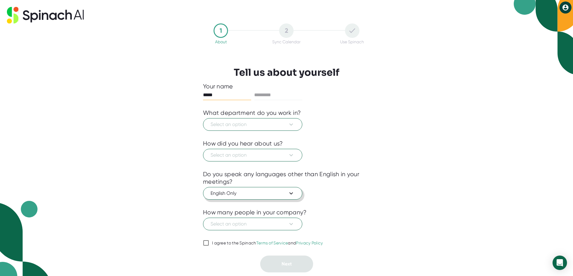
type input "*****"
type input "********"
click at [294, 126] on icon at bounding box center [291, 124] width 7 height 7
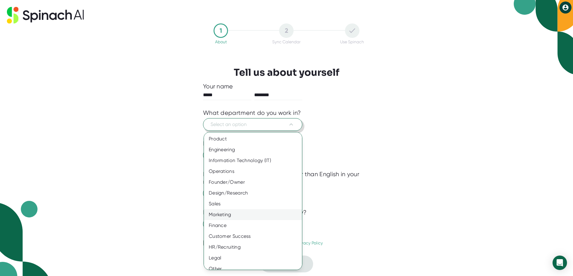
click at [242, 219] on div "Marketing" at bounding box center [255, 214] width 103 height 11
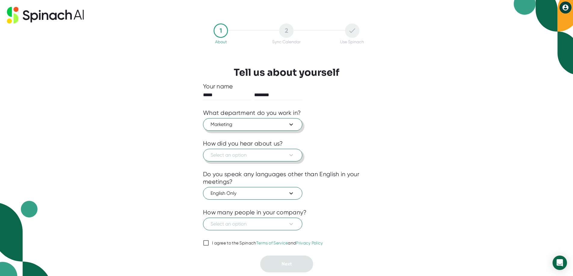
click at [288, 156] on icon at bounding box center [291, 155] width 7 height 7
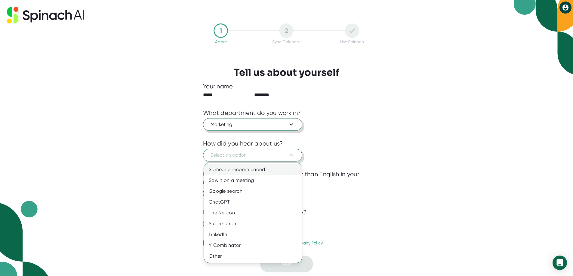
click at [282, 169] on div "Someone recommended" at bounding box center [253, 169] width 98 height 11
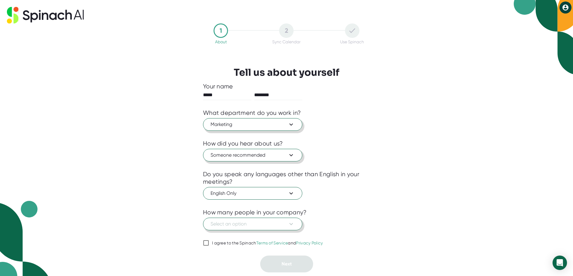
click at [294, 223] on icon at bounding box center [291, 223] width 7 height 7
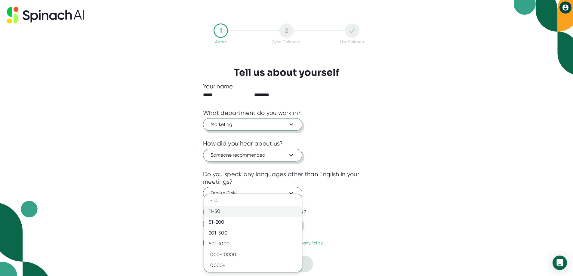
click at [292, 213] on div "11-50" at bounding box center [253, 211] width 98 height 11
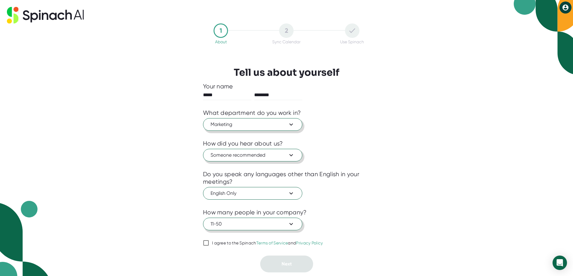
click at [205, 242] on input "I agree to the Spinach Terms of Service and Privacy Policy" at bounding box center [206, 242] width 6 height 7
checkbox input "true"
click at [290, 267] on button "Next" at bounding box center [286, 264] width 53 height 17
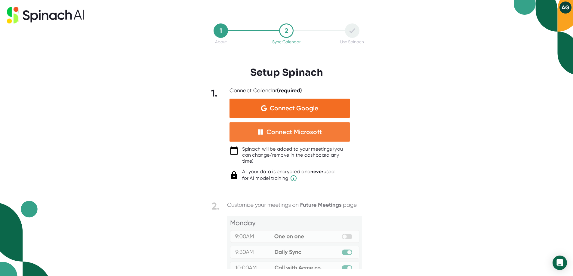
click at [297, 128] on div "Connect Microsoft" at bounding box center [293, 132] width 55 height 8
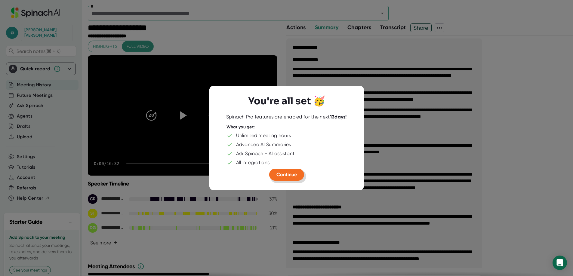
click at [293, 175] on span "Continue" at bounding box center [286, 175] width 20 height 6
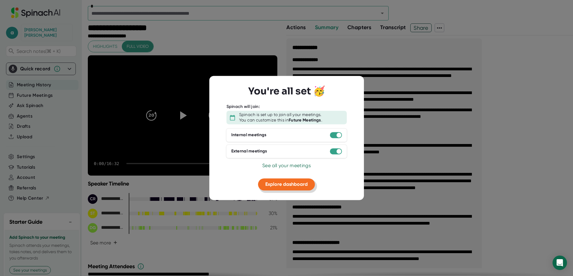
click at [282, 184] on span "Explore dashboard" at bounding box center [286, 184] width 42 height 6
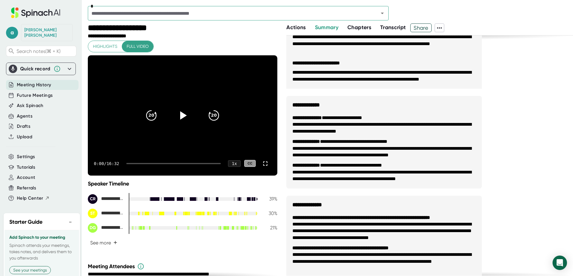
scroll to position [214, 0]
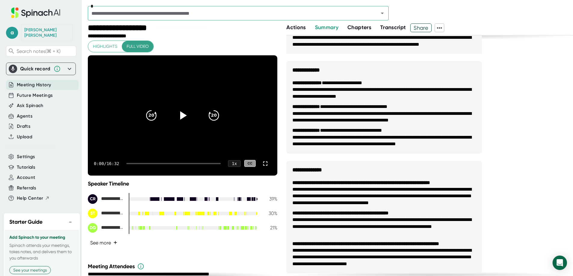
click at [112, 242] on button "See more +" at bounding box center [104, 243] width 32 height 11
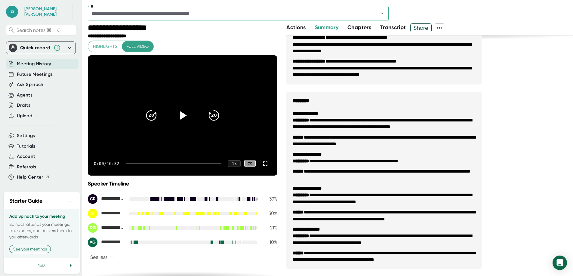
scroll to position [28, 0]
click at [42, 244] on button "See your meetings" at bounding box center [30, 248] width 42 height 8
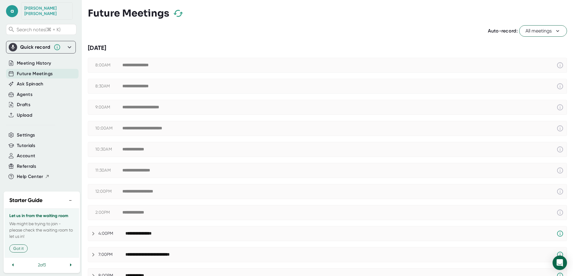
click at [552, 35] on button "All meetings" at bounding box center [543, 30] width 48 height 11
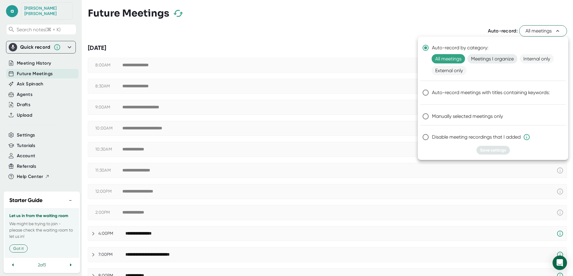
click at [500, 60] on span "Meetings I organize" at bounding box center [492, 58] width 50 height 9
click at [496, 150] on span "Save settings" at bounding box center [493, 150] width 26 height 5
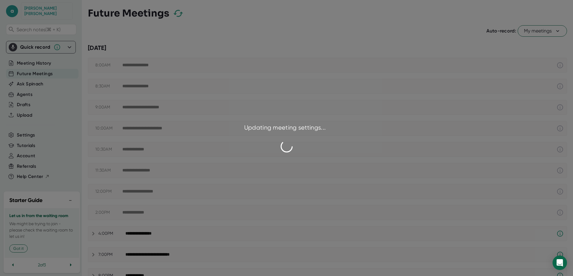
checkbox input "false"
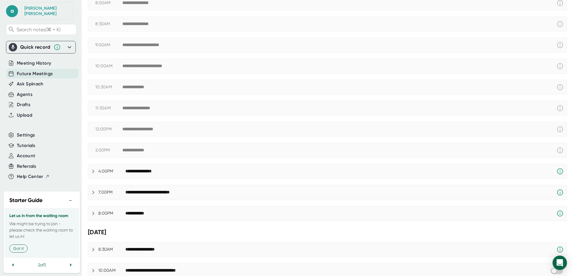
scroll to position [79, 0]
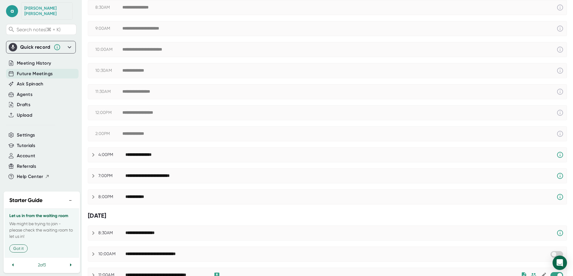
click at [94, 175] on icon at bounding box center [93, 175] width 7 height 7
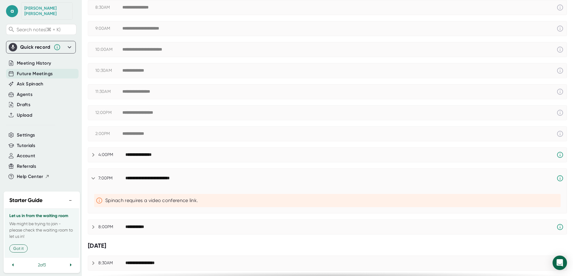
click at [94, 175] on icon at bounding box center [93, 178] width 7 height 7
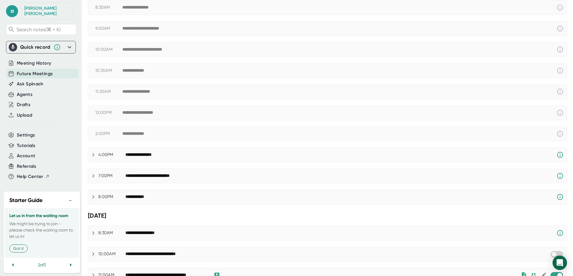
click at [93, 196] on icon at bounding box center [93, 196] width 7 height 7
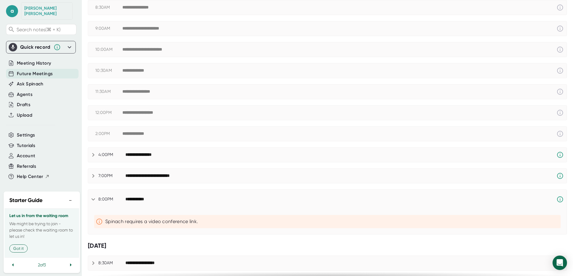
click at [93, 196] on icon at bounding box center [93, 199] width 7 height 7
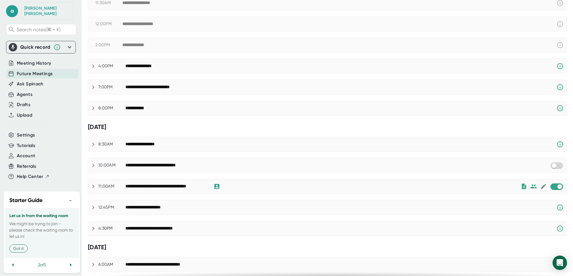
scroll to position [165, 0]
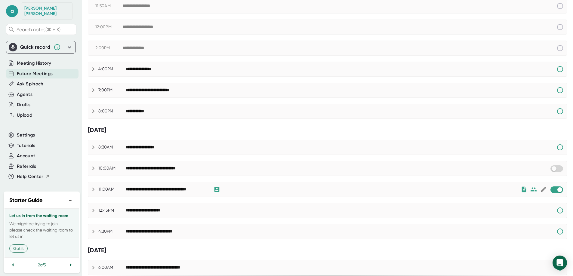
click at [91, 149] on icon at bounding box center [93, 147] width 7 height 7
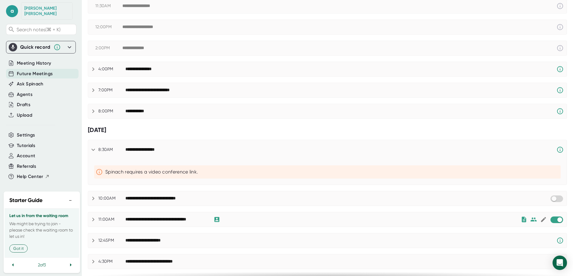
click at [92, 148] on icon at bounding box center [93, 149] width 7 height 7
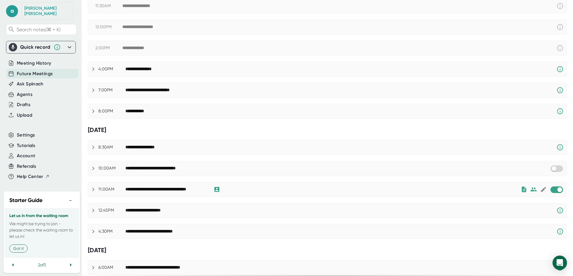
click at [94, 168] on icon at bounding box center [93, 168] width 7 height 7
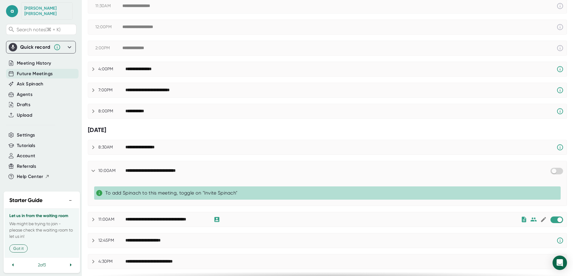
click at [94, 168] on icon at bounding box center [93, 170] width 7 height 7
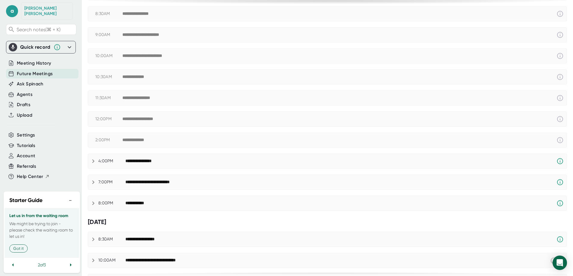
scroll to position [0, 0]
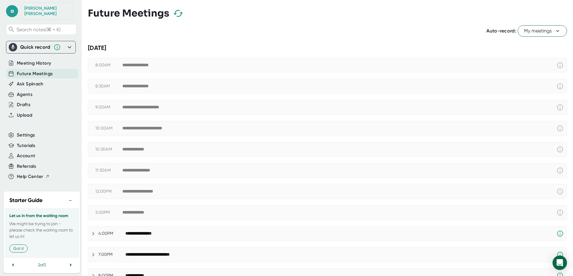
click at [142, 63] on div "**********" at bounding box center [140, 65] width 36 height 5
click at [115, 65] on div "8:00AM" at bounding box center [108, 65] width 27 height 5
click at [113, 65] on div "8:00AM" at bounding box center [108, 65] width 27 height 5
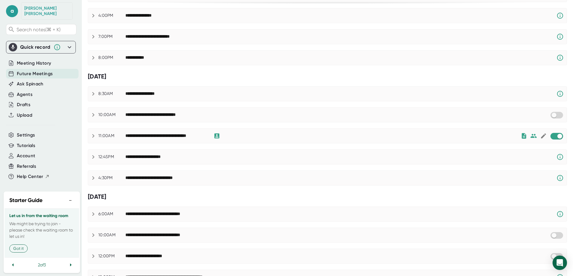
scroll to position [217, 0]
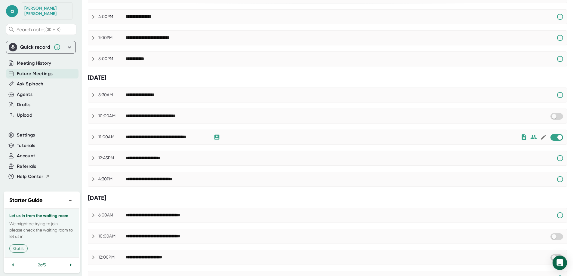
click at [96, 157] on icon at bounding box center [93, 158] width 7 height 7
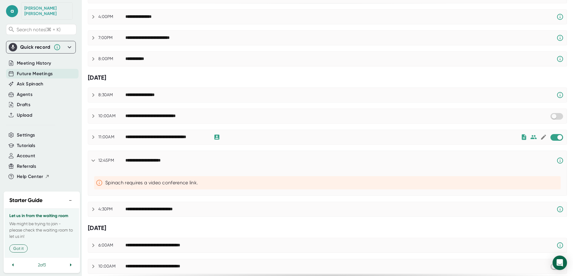
click at [96, 157] on icon at bounding box center [93, 160] width 7 height 7
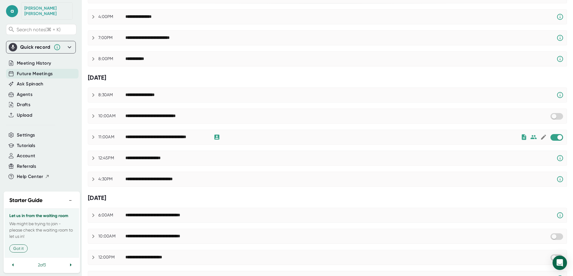
click at [94, 139] on icon at bounding box center [93, 137] width 7 height 7
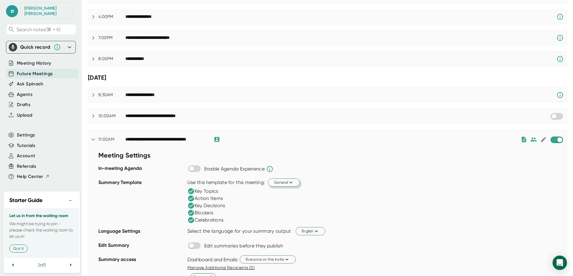
click at [282, 182] on span "General" at bounding box center [284, 183] width 20 height 6
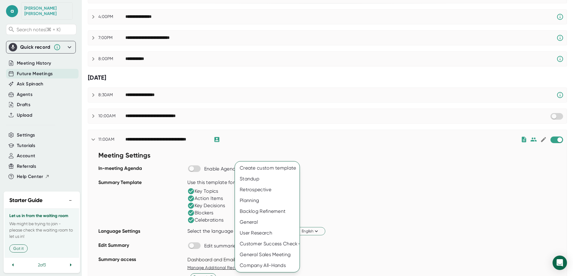
click at [353, 184] on div at bounding box center [286, 138] width 573 height 276
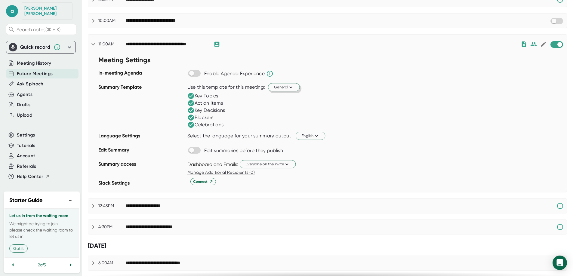
scroll to position [325, 0]
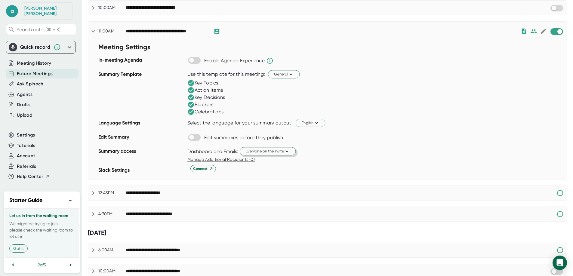
click at [281, 152] on span "Everyone on the invite" at bounding box center [268, 151] width 44 height 6
click at [272, 177] on div "Just me" at bounding box center [260, 174] width 69 height 11
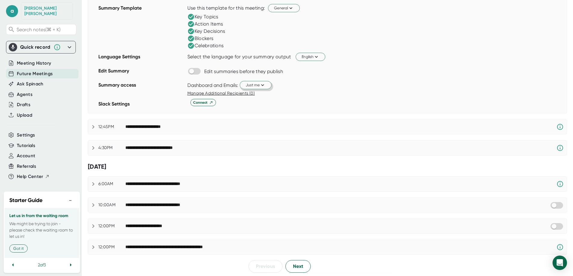
scroll to position [392, 0]
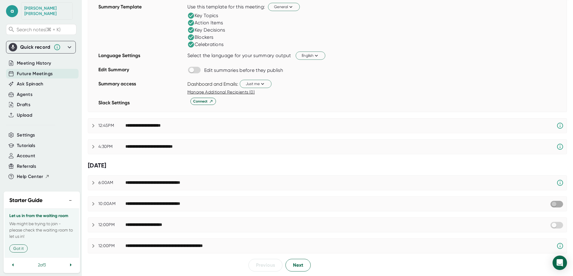
click at [550, 204] on input "checkbox" at bounding box center [553, 204] width 17 height 5
click at [91, 205] on icon at bounding box center [93, 203] width 7 height 7
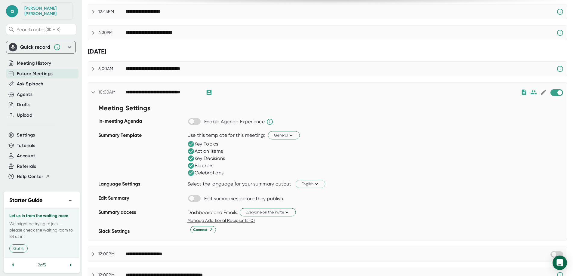
scroll to position [536, 0]
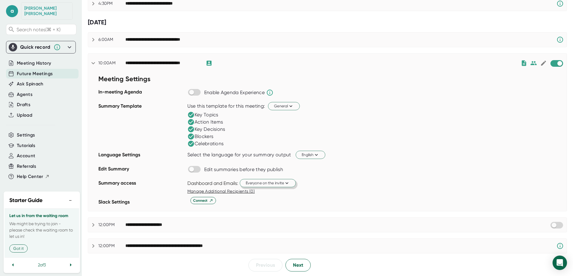
click at [272, 185] on span "Everyone on the invite" at bounding box center [268, 183] width 44 height 6
click at [272, 207] on div "Just me" at bounding box center [260, 206] width 69 height 11
click at [94, 63] on icon at bounding box center [93, 63] width 7 height 7
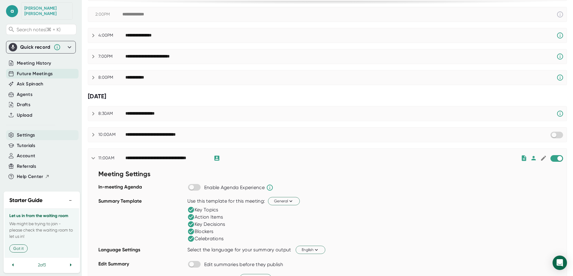
scroll to position [0, 0]
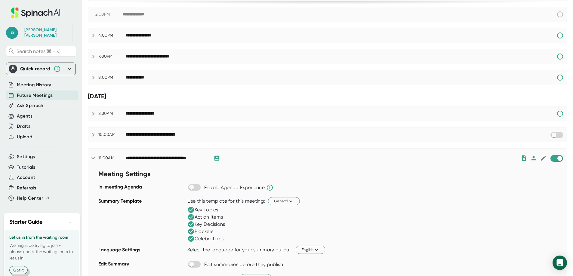
click at [24, 266] on button "Got it" at bounding box center [18, 270] width 18 height 8
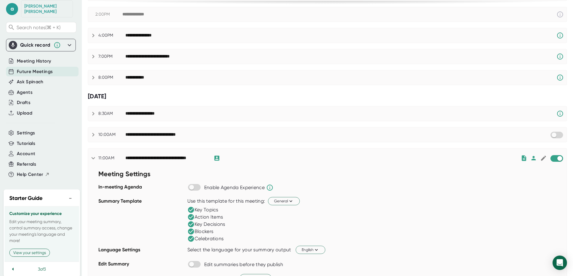
scroll to position [28, 0]
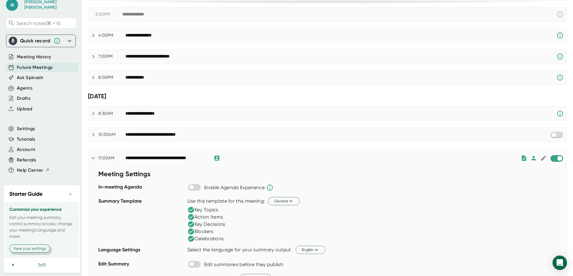
click at [45, 245] on button "View your settings" at bounding box center [29, 249] width 41 height 8
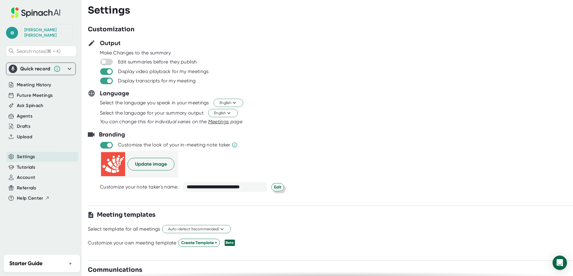
click at [278, 188] on span "Edit" at bounding box center [277, 187] width 7 height 6
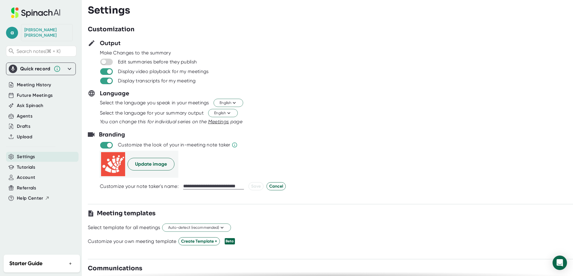
drag, startPoint x: 221, startPoint y: 187, endPoint x: 168, endPoint y: 186, distance: 52.6
click at [168, 186] on div "**********" at bounding box center [342, 186] width 485 height 8
type input "**********"
click at [255, 186] on span "Save" at bounding box center [256, 186] width 10 height 6
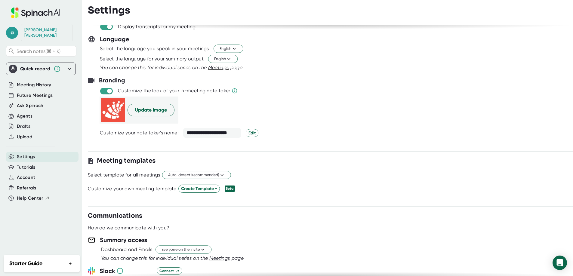
scroll to position [77, 0]
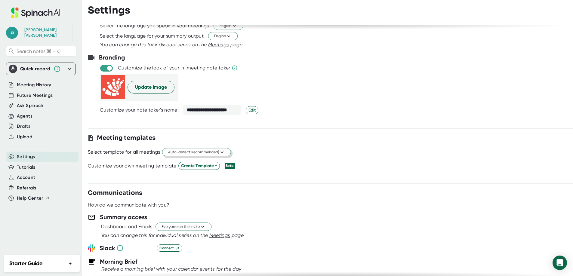
click at [222, 150] on icon at bounding box center [222, 152] width 6 height 6
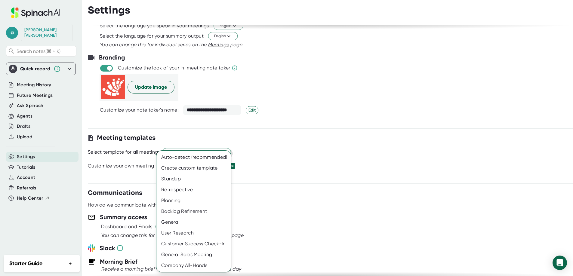
click at [291, 151] on div at bounding box center [286, 138] width 573 height 276
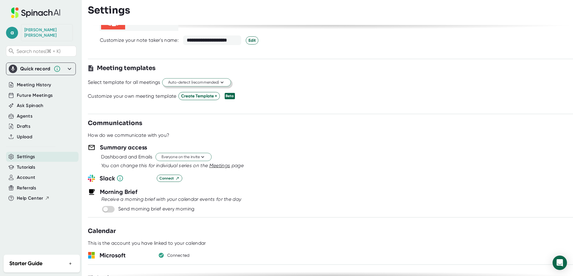
scroll to position [146, 0]
click at [205, 158] on icon at bounding box center [203, 158] width 6 height 6
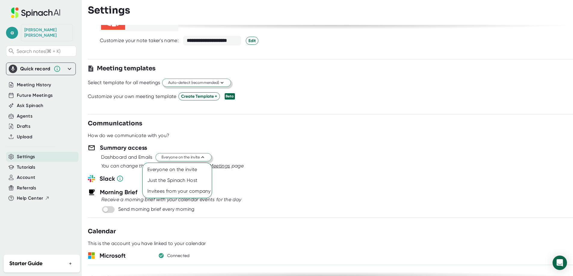
click at [206, 158] on div at bounding box center [286, 138] width 573 height 276
click at [288, 141] on div at bounding box center [330, 141] width 485 height 5
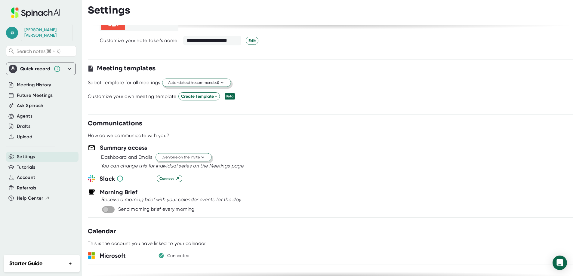
click at [114, 210] on input "checkbox" at bounding box center [105, 209] width 17 height 5
checkbox input "true"
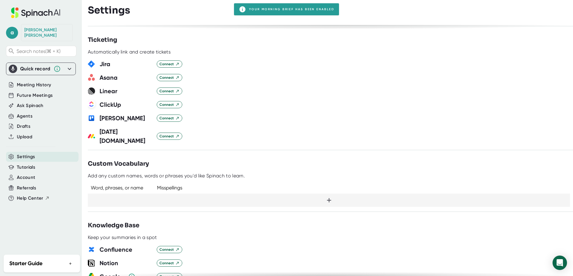
scroll to position [385, 0]
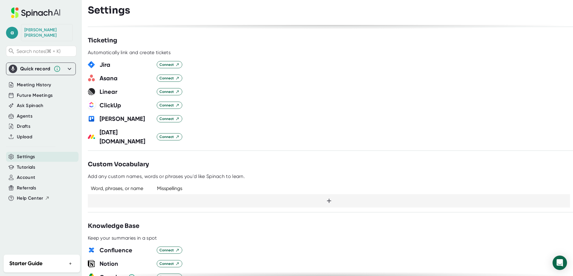
click at [327, 197] on icon at bounding box center [328, 200] width 7 height 7
click at [102, 198] on div "✓" at bounding box center [102, 201] width 5 height 6
click at [163, 180] on div "Word, phrases, or name Misspellings Word, phrases, or name: ✓" at bounding box center [330, 194] width 485 height 28
type input "R"
type input "[PERSON_NAME]"
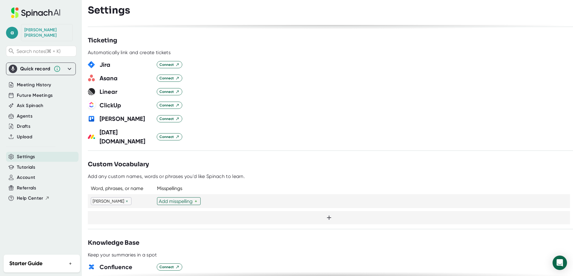
click at [182, 198] on div "Add misspelling" at bounding box center [177, 201] width 36 height 6
click at [177, 194] on div "Misspellings: Arielle ✓" at bounding box center [173, 201] width 32 height 14
click at [218, 198] on div "+" at bounding box center [220, 201] width 4 height 6
type input "Arial"
click at [198, 198] on div "✓" at bounding box center [200, 201] width 5 height 6
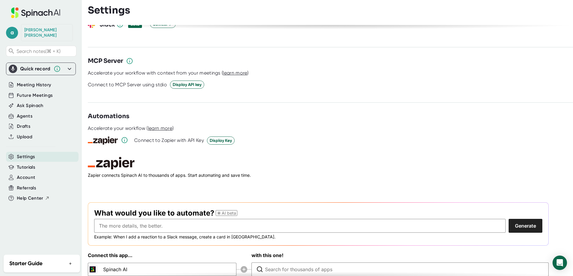
scroll to position [802, 0]
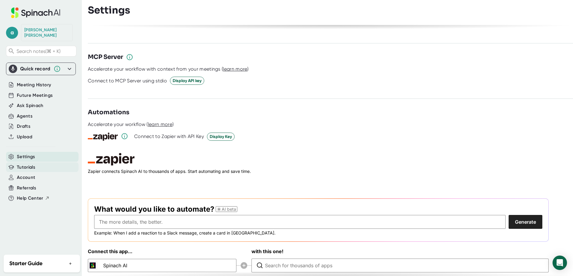
click at [29, 164] on span "Tutorials" at bounding box center [26, 167] width 18 height 7
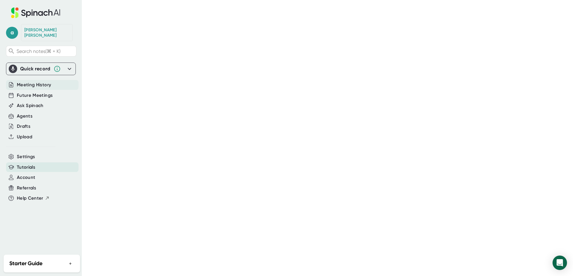
click at [37, 82] on span "Meeting History" at bounding box center [34, 85] width 34 height 7
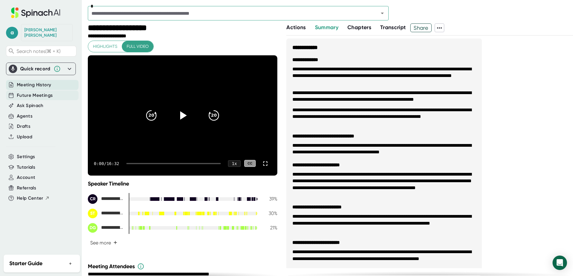
click at [38, 92] on span "Future Meetings" at bounding box center [35, 95] width 36 height 7
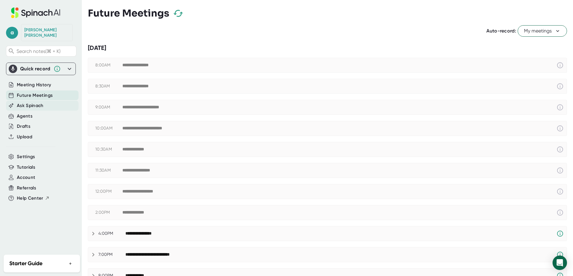
click at [39, 102] on span "Ask Spinach" at bounding box center [30, 105] width 27 height 7
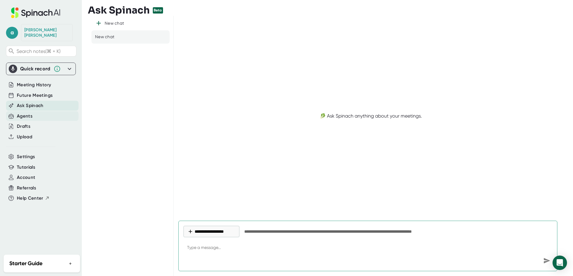
type textarea "x"
click at [32, 113] on div "Agents" at bounding box center [25, 116] width 16 height 7
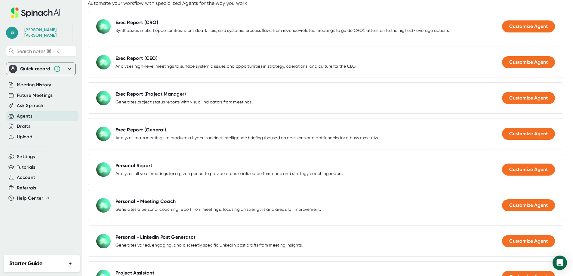
scroll to position [100, 0]
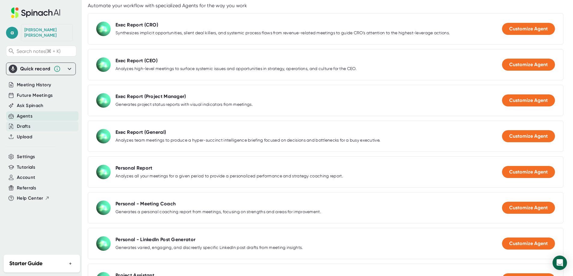
click at [33, 122] on div "Drafts" at bounding box center [42, 127] width 72 height 10
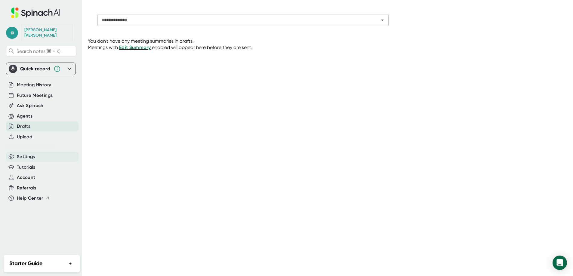
click at [32, 153] on span "Settings" at bounding box center [26, 156] width 18 height 7
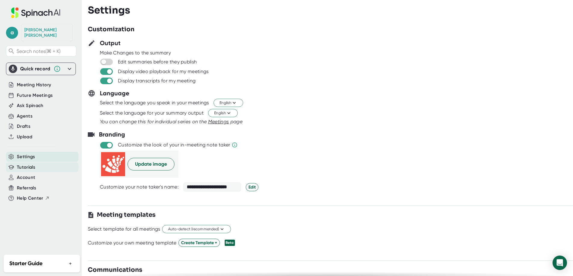
click at [30, 164] on span "Tutorials" at bounding box center [26, 167] width 18 height 7
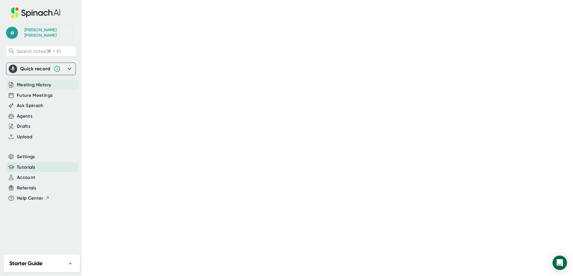
click at [44, 82] on span "Meeting History" at bounding box center [34, 85] width 34 height 7
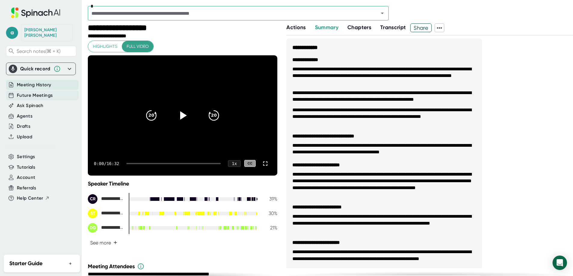
click at [50, 91] on div "Future Meetings" at bounding box center [42, 96] width 72 height 10
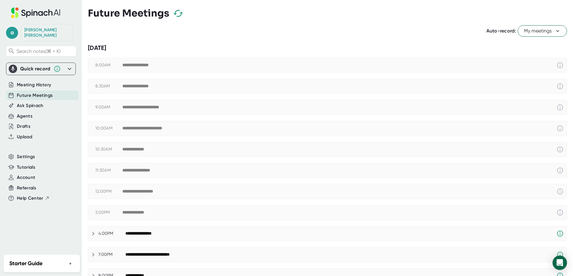
click at [535, 33] on span "My meetings" at bounding box center [542, 30] width 37 height 7
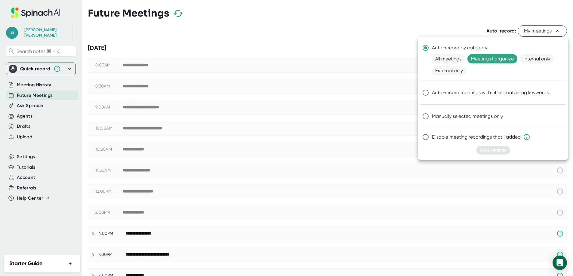
click at [465, 10] on div at bounding box center [286, 138] width 573 height 276
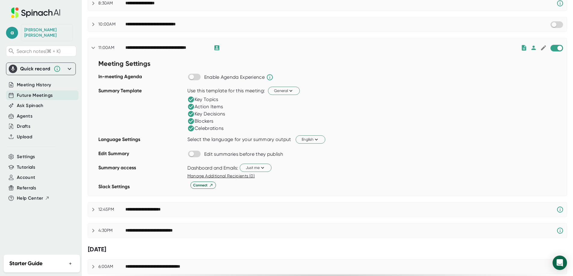
scroll to position [309, 0]
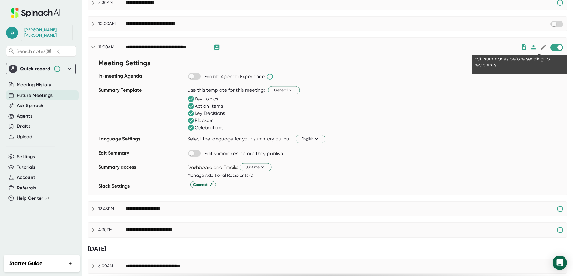
click at [541, 48] on icon at bounding box center [543, 47] width 5 height 5
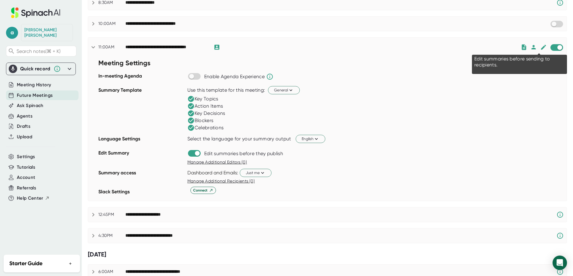
click at [541, 48] on icon at bounding box center [543, 47] width 5 height 5
checkbox input "false"
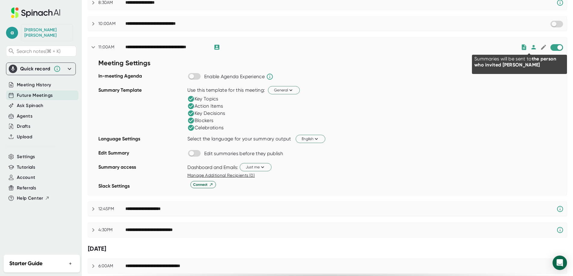
click at [530, 48] on icon at bounding box center [533, 47] width 7 height 7
click at [531, 48] on icon at bounding box center [534, 47] width 6 height 4
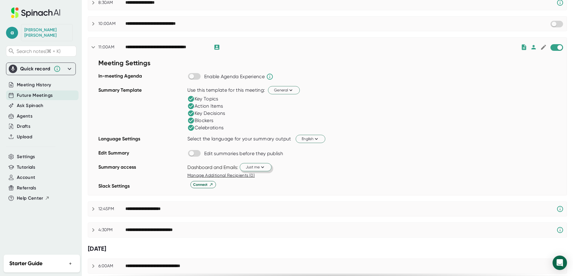
click at [255, 167] on span "Just me" at bounding box center [256, 167] width 20 height 6
click at [333, 168] on div at bounding box center [286, 138] width 573 height 276
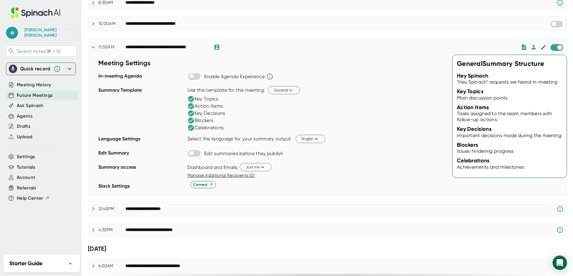
click at [515, 49] on div "**********" at bounding box center [322, 47] width 395 height 7
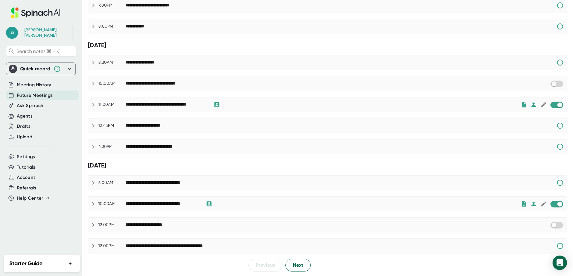
scroll to position [249, 0]
click at [521, 108] on div at bounding box center [544, 104] width 46 height 7
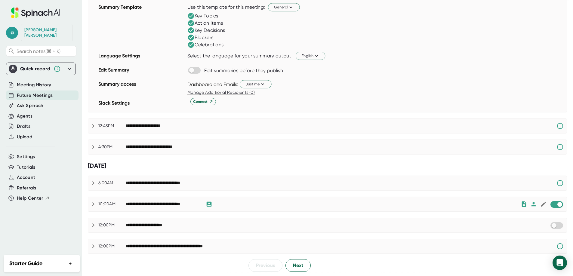
scroll to position [392, 0]
click at [294, 260] on button "Next" at bounding box center [297, 265] width 25 height 13
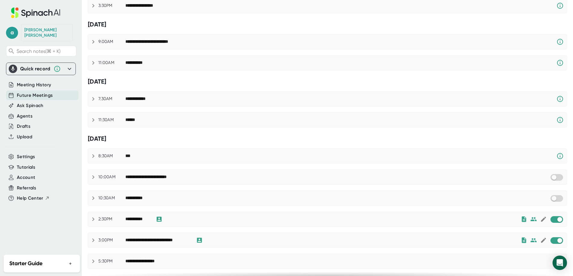
scroll to position [249, 0]
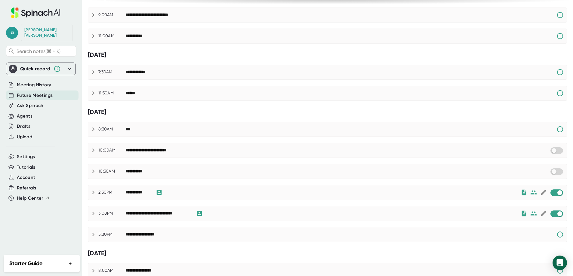
click at [264, 149] on div "**********" at bounding box center [327, 38] width 479 height 529
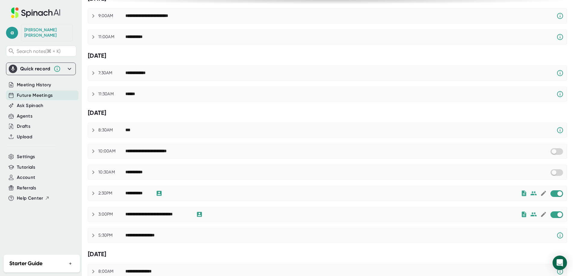
scroll to position [247, 0]
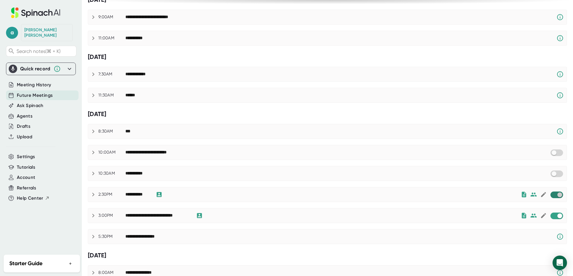
click at [555, 195] on input "checkbox" at bounding box center [559, 194] width 17 height 5
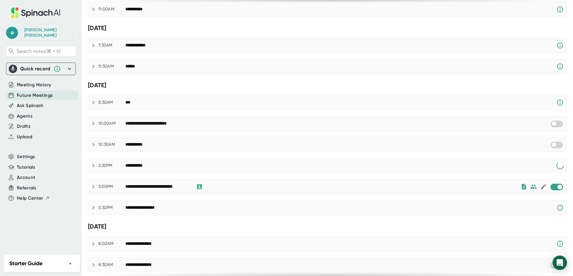
scroll to position [294, 0]
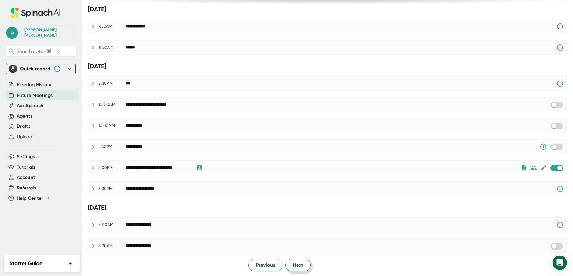
click at [302, 265] on button "Next" at bounding box center [297, 265] width 25 height 13
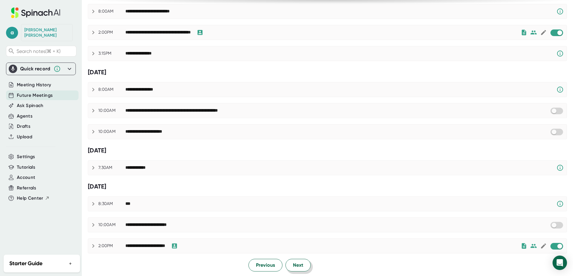
scroll to position [0, 0]
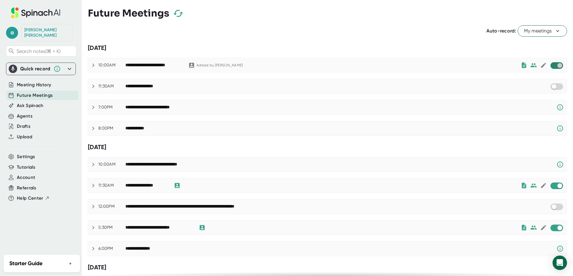
click at [551, 66] on input "checkbox" at bounding box center [559, 65] width 17 height 5
click at [554, 63] on input "checkbox" at bounding box center [553, 65] width 17 height 5
click at [551, 226] on input "checkbox" at bounding box center [559, 227] width 17 height 5
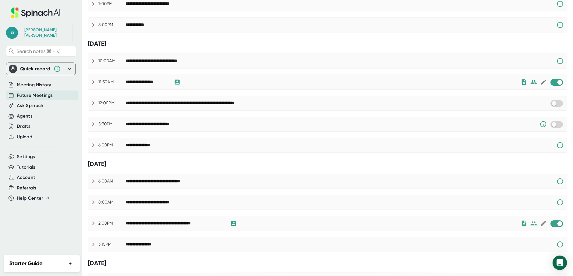
scroll to position [104, 0]
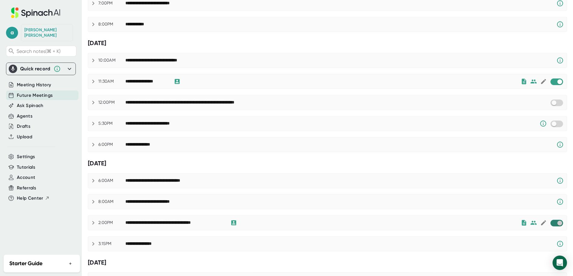
click at [551, 224] on input "checkbox" at bounding box center [559, 222] width 17 height 5
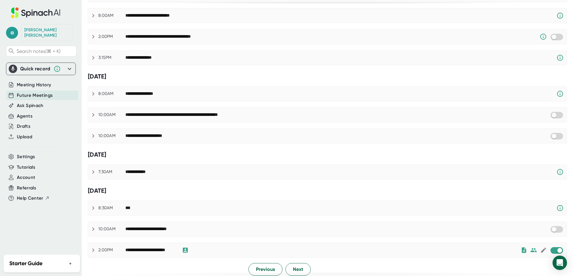
scroll to position [294, 0]
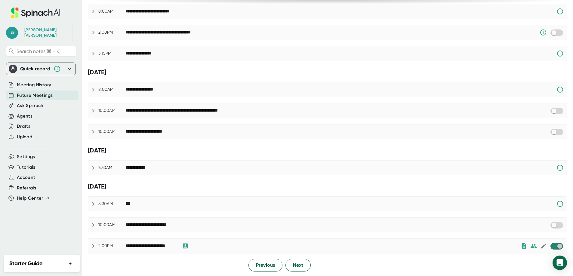
click at [551, 244] on input "checkbox" at bounding box center [559, 246] width 17 height 5
click at [299, 266] on span "Next" at bounding box center [298, 265] width 10 height 7
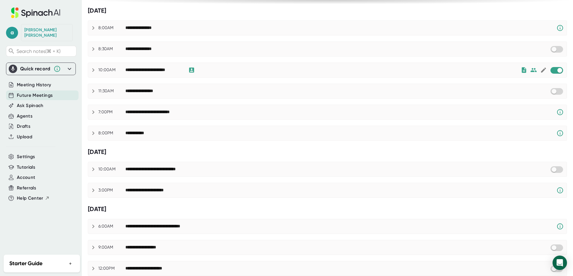
scroll to position [0, 0]
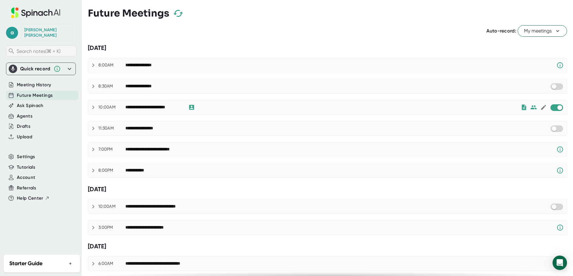
click at [48, 49] on span "Search notes (⌘ + K)" at bounding box center [39, 51] width 44 height 6
click at [72, 65] on icon at bounding box center [69, 68] width 7 height 7
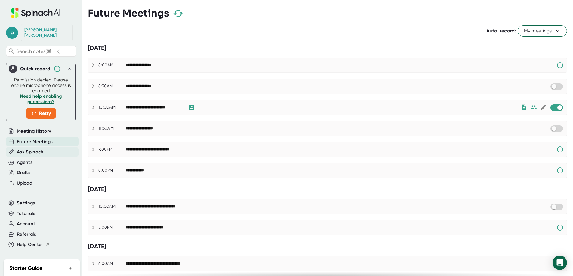
click at [51, 147] on div "Ask Spinach" at bounding box center [42, 152] width 72 height 10
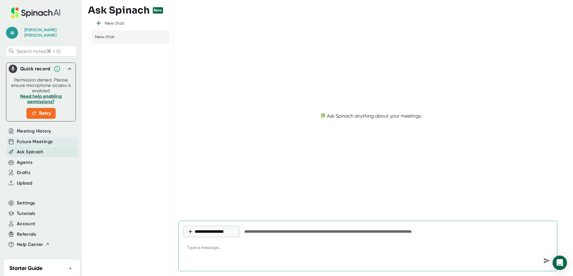
type textarea "x"
click at [46, 128] on span "Meeting History" at bounding box center [34, 131] width 34 height 7
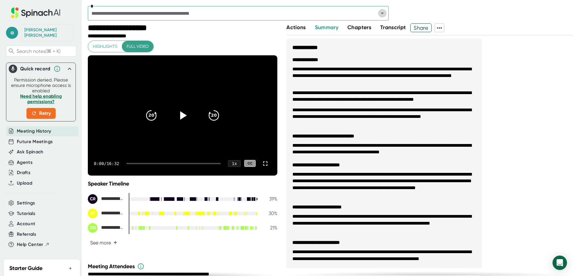
click at [383, 12] on icon "Open" at bounding box center [382, 13] width 7 height 7
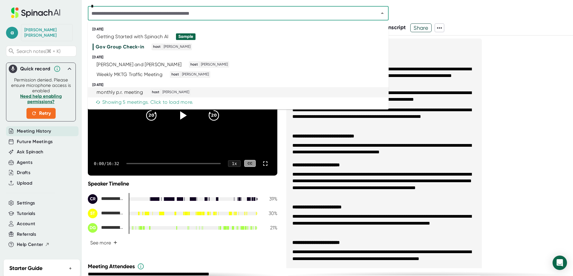
click at [138, 94] on div "monthly p.r. meeting" at bounding box center [120, 92] width 46 height 6
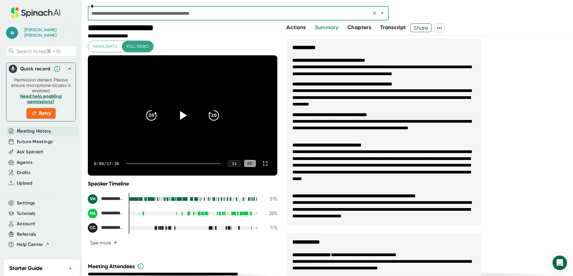
click at [176, 113] on icon at bounding box center [182, 115] width 15 height 15
click at [213, 118] on icon "20" at bounding box center [213, 115] width 15 height 15
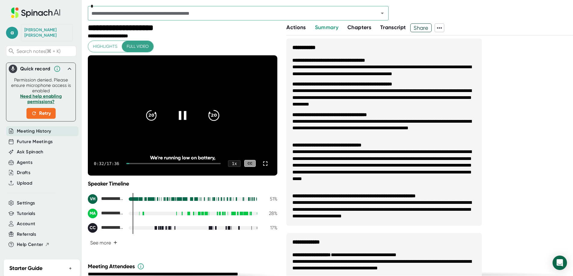
click at [212, 124] on div "20" at bounding box center [213, 115] width 25 height 25
click at [209, 110] on icon "20" at bounding box center [213, 115] width 15 height 15
click at [209, 111] on icon "20" at bounding box center [213, 115] width 15 height 15
click at [151, 117] on icon "20" at bounding box center [151, 115] width 15 height 15
click at [210, 117] on icon "20" at bounding box center [213, 115] width 15 height 15
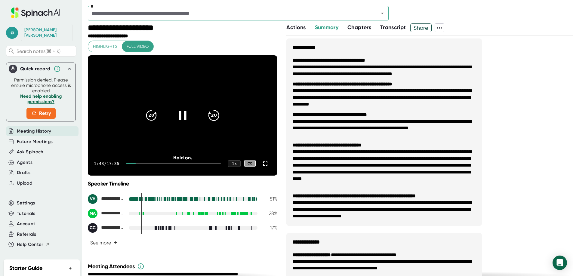
click at [210, 117] on icon "20" at bounding box center [213, 115] width 15 height 15
click at [180, 118] on icon at bounding box center [182, 115] width 15 height 15
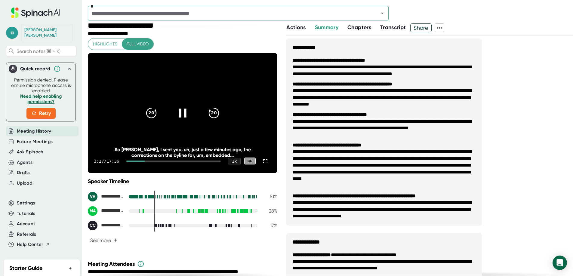
click at [154, 161] on div at bounding box center [173, 161] width 94 height 1
click at [158, 161] on div at bounding box center [173, 161] width 94 height 1
click at [166, 161] on div at bounding box center [173, 161] width 94 height 1
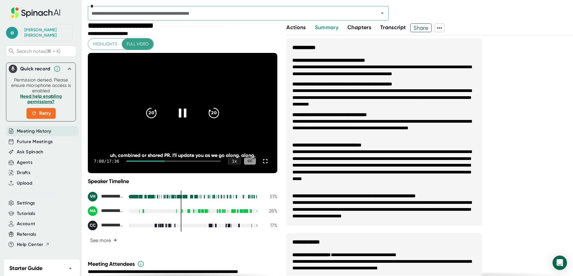
click at [187, 112] on div at bounding box center [182, 112] width 25 height 25
click at [364, 22] on div "*" at bounding box center [330, 14] width 485 height 17
click at [364, 25] on span "Chapters" at bounding box center [359, 27] width 24 height 7
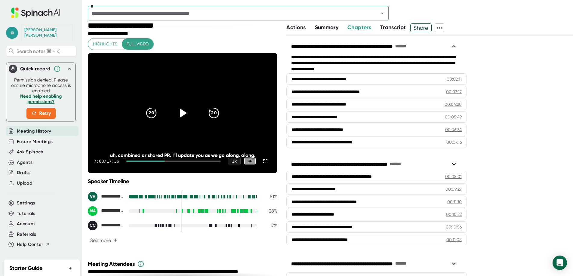
click at [292, 30] on span "Actions" at bounding box center [295, 27] width 19 height 7
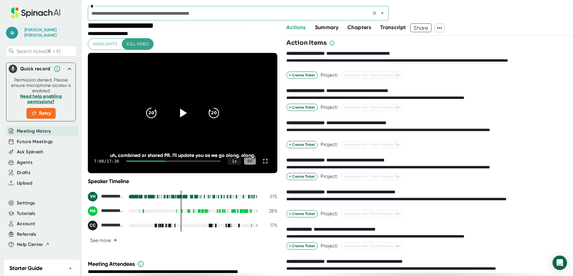
click at [385, 12] on icon "Open" at bounding box center [382, 13] width 7 height 7
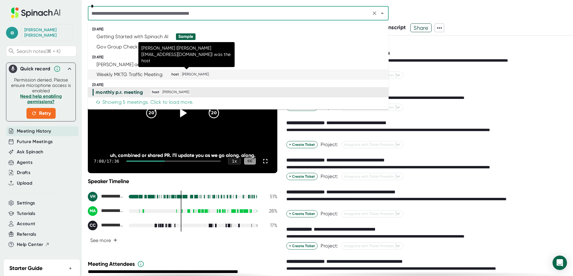
click at [189, 72] on span "David Gore" at bounding box center [195, 74] width 29 height 5
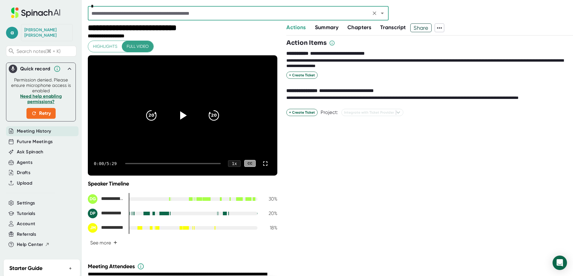
click at [190, 199] on div at bounding box center [191, 199] width 4 height 4
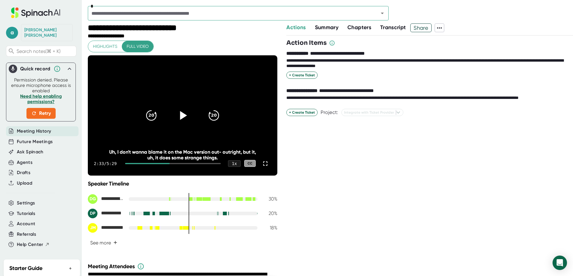
click at [182, 118] on icon at bounding box center [182, 115] width 15 height 15
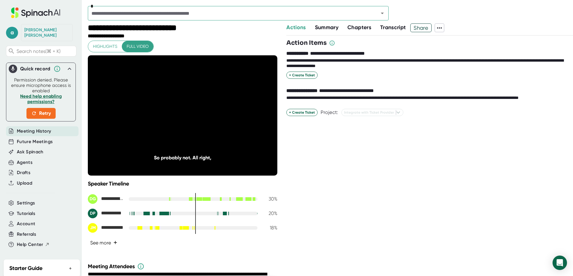
click at [100, 243] on button "See more +" at bounding box center [104, 243] width 32 height 11
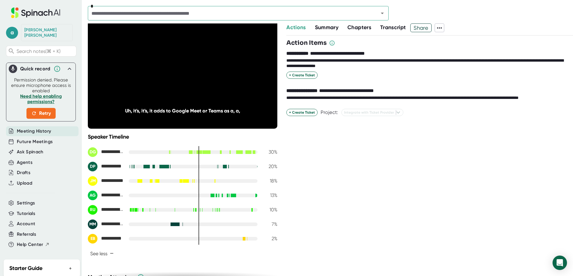
scroll to position [46, 0]
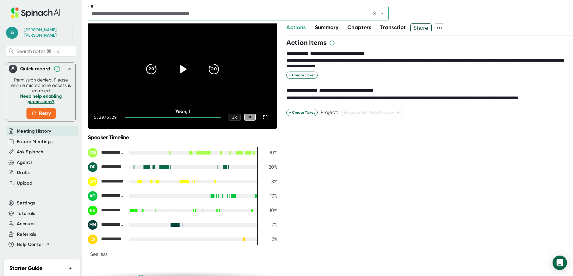
click at [385, 13] on icon "Open" at bounding box center [382, 13] width 7 height 7
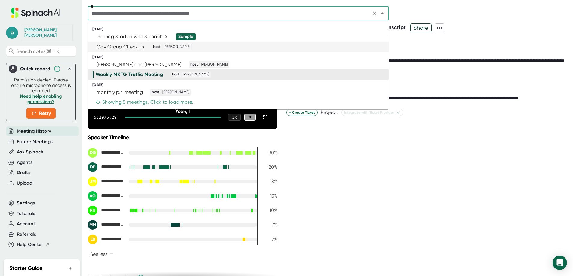
click at [122, 47] on div "Gov Group Check-in" at bounding box center [121, 47] width 48 height 6
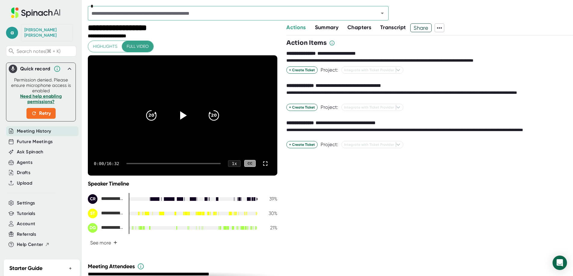
click at [328, 28] on span "Summary" at bounding box center [326, 27] width 23 height 7
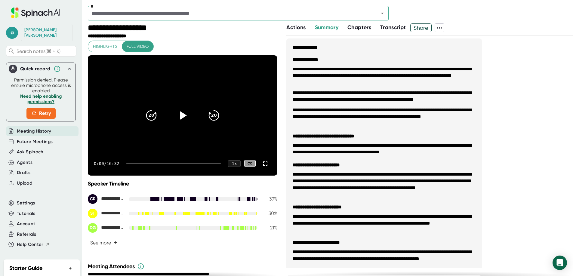
click at [365, 26] on span "Chapters" at bounding box center [359, 27] width 24 height 7
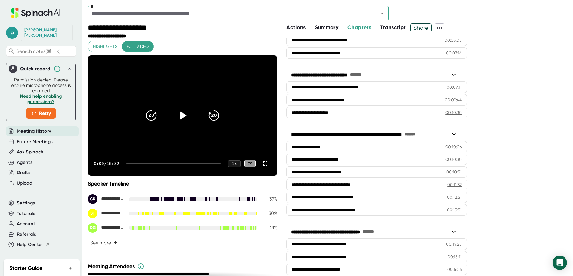
scroll to position [119, 0]
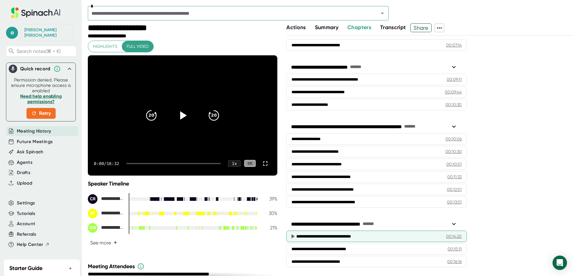
click at [447, 238] on div "00:14:25" at bounding box center [454, 236] width 16 height 6
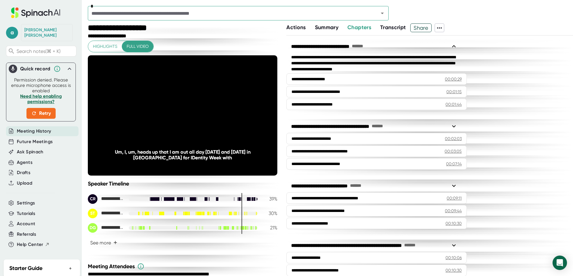
scroll to position [119, 0]
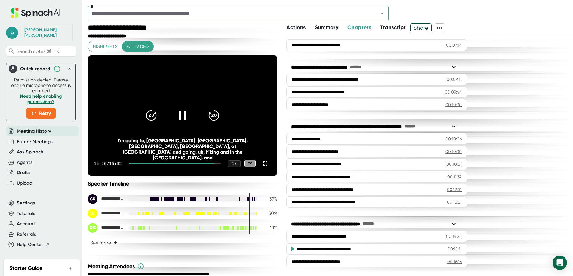
click at [183, 113] on icon at bounding box center [183, 115] width 8 height 9
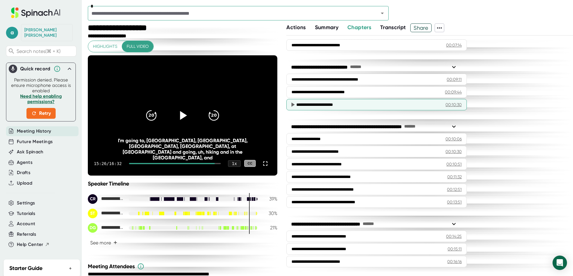
click at [341, 106] on div "**********" at bounding box center [366, 105] width 140 height 6
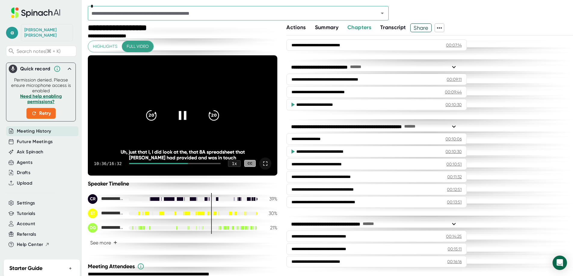
click at [262, 164] on icon at bounding box center [265, 163] width 7 height 7
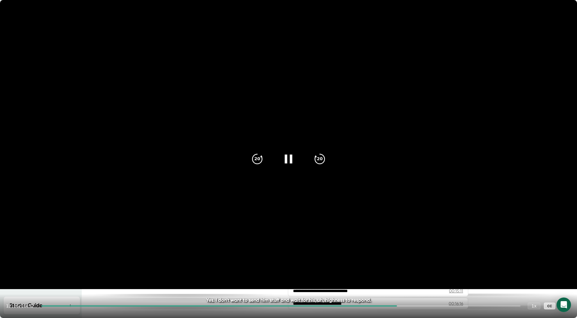
click at [289, 161] on icon at bounding box center [288, 158] width 15 height 15
click at [292, 161] on icon at bounding box center [288, 158] width 15 height 15
click at [255, 159] on icon "20" at bounding box center [257, 158] width 15 height 15
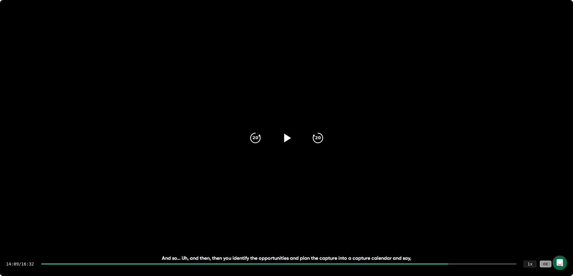
scroll to position [119, 0]
